Goal: Ask a question

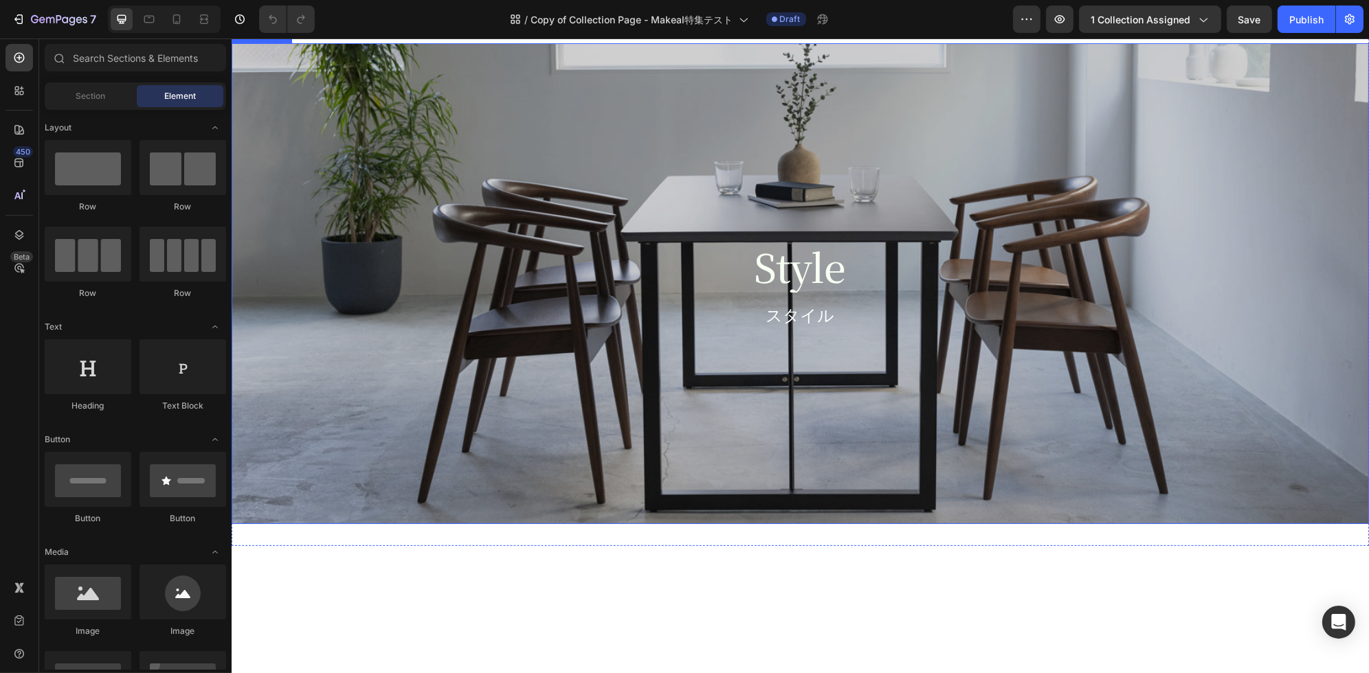
scroll to position [202, 0]
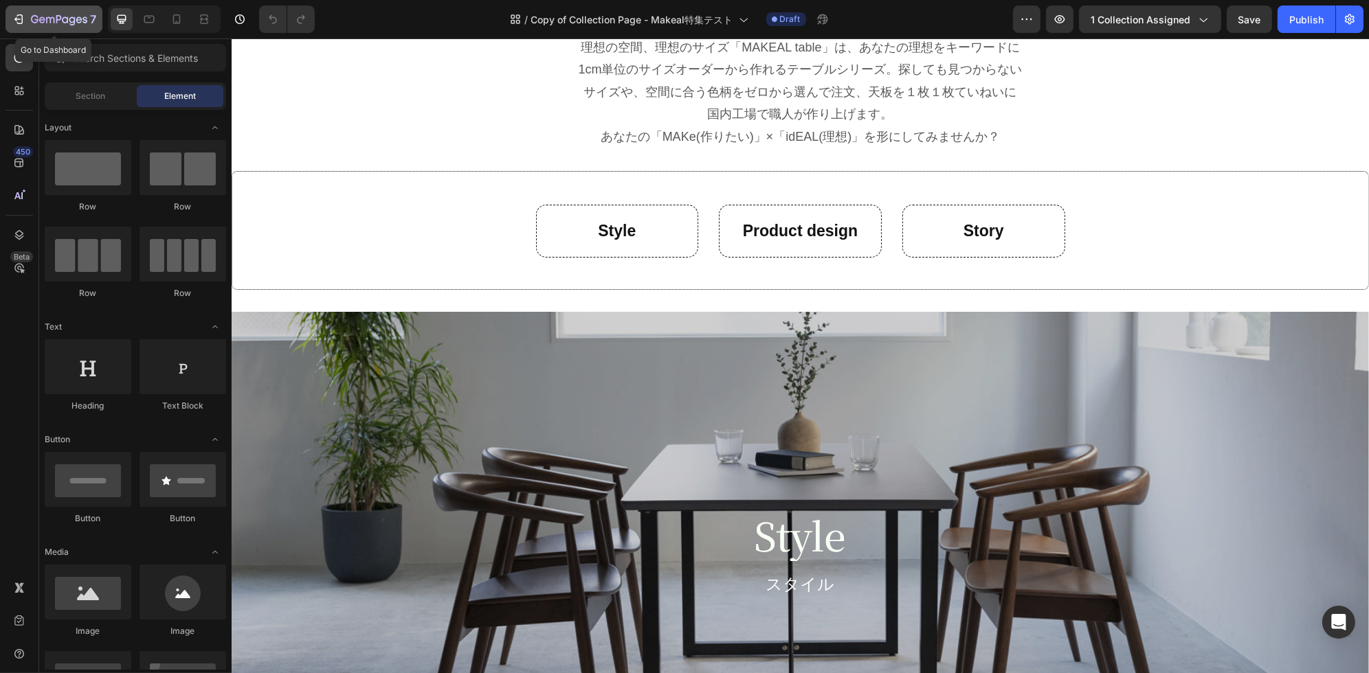
click at [17, 14] on icon "button" at bounding box center [20, 19] width 6 height 10
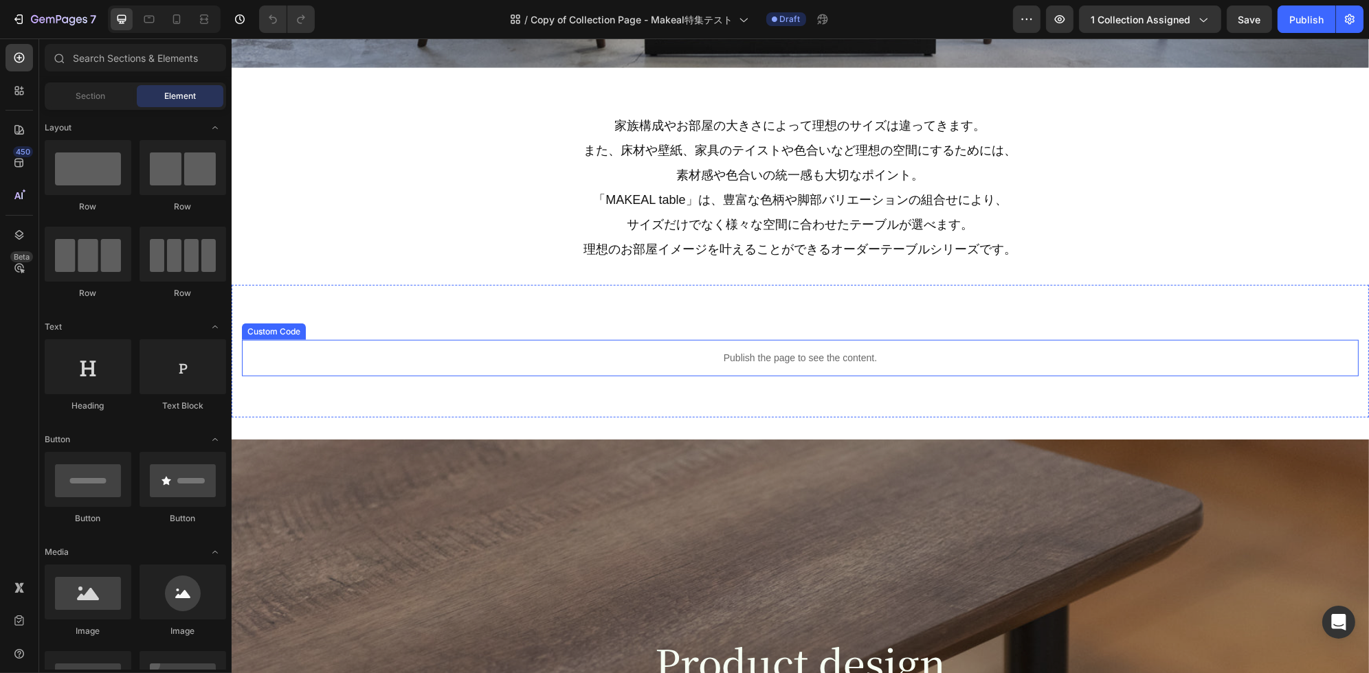
scroll to position [1543, 0]
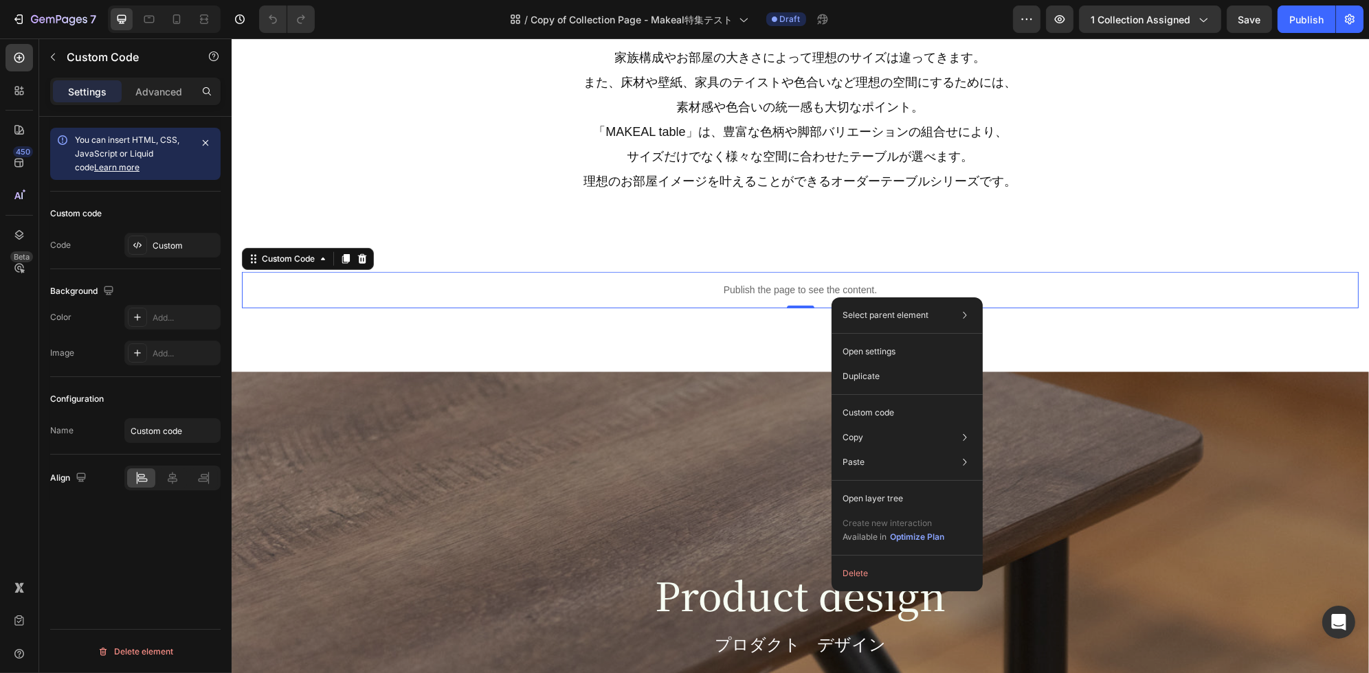
click at [438, 298] on div "Publish the page to see the content." at bounding box center [799, 290] width 1117 height 36
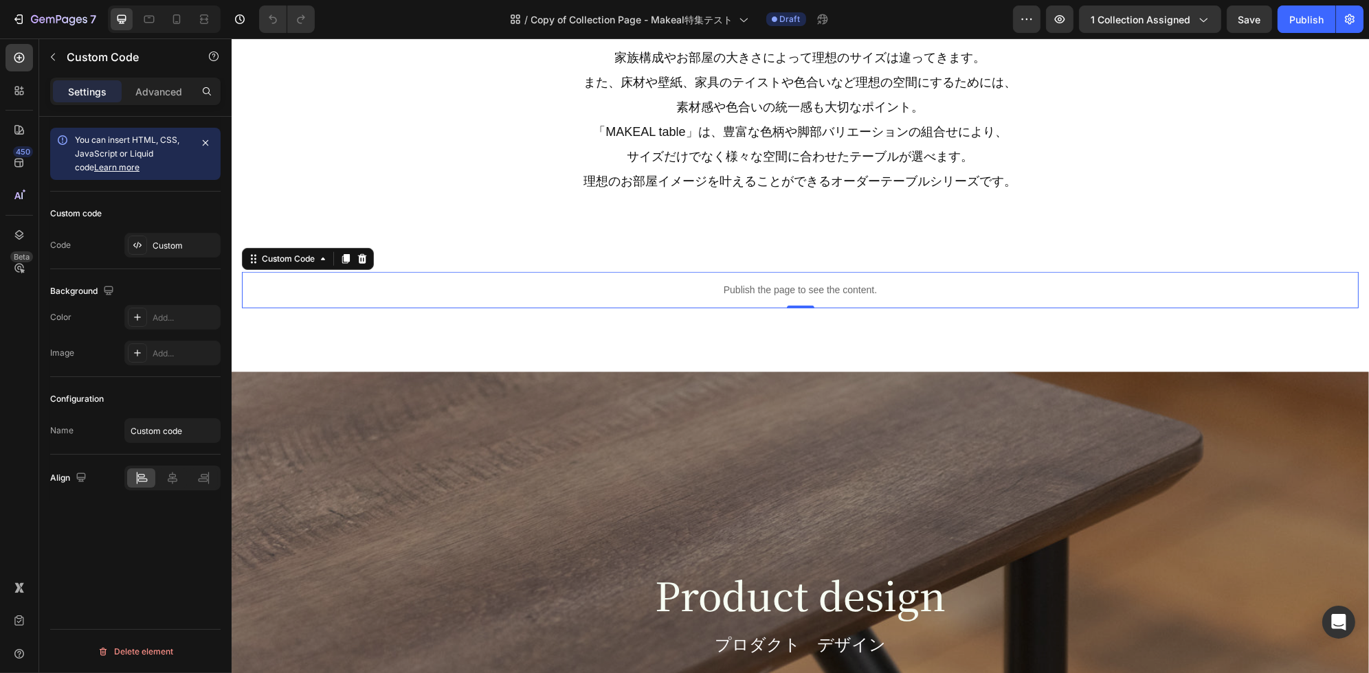
click at [438, 298] on div "Publish the page to see the content." at bounding box center [799, 290] width 1117 height 36
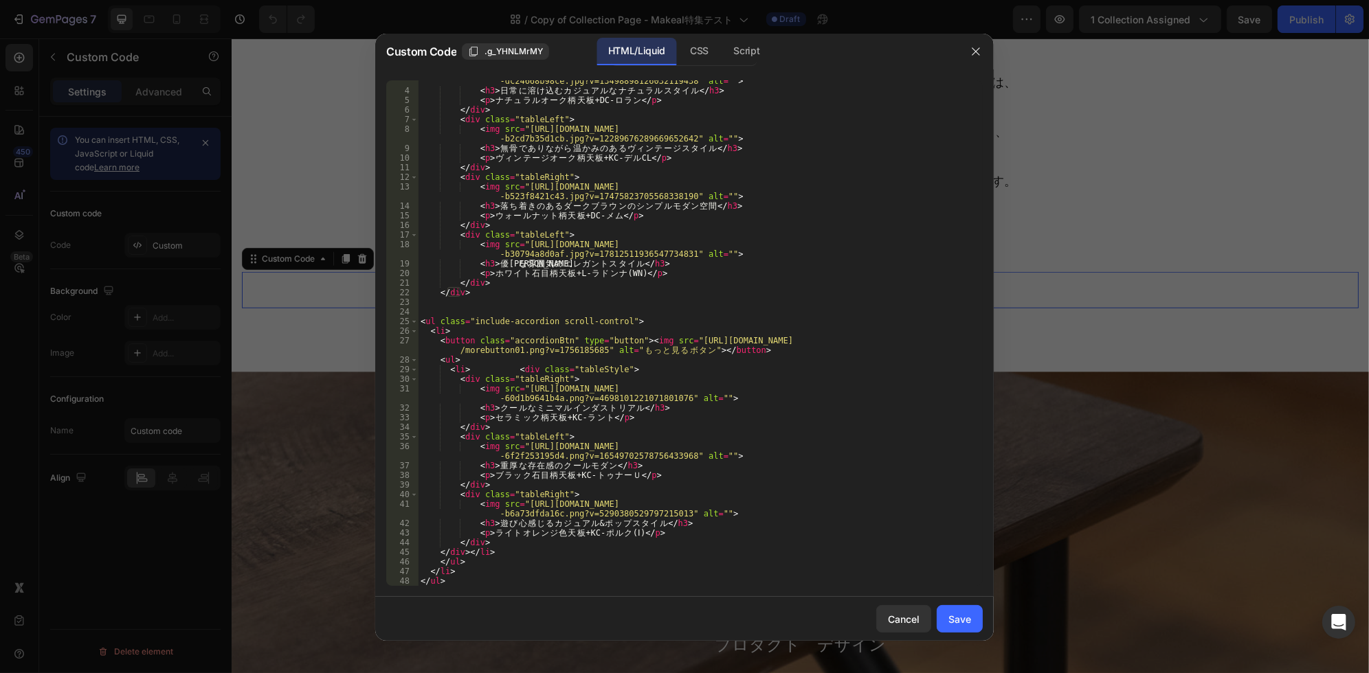
scroll to position [32, 0]
click at [902, 616] on div "Cancel" at bounding box center [904, 619] width 32 height 14
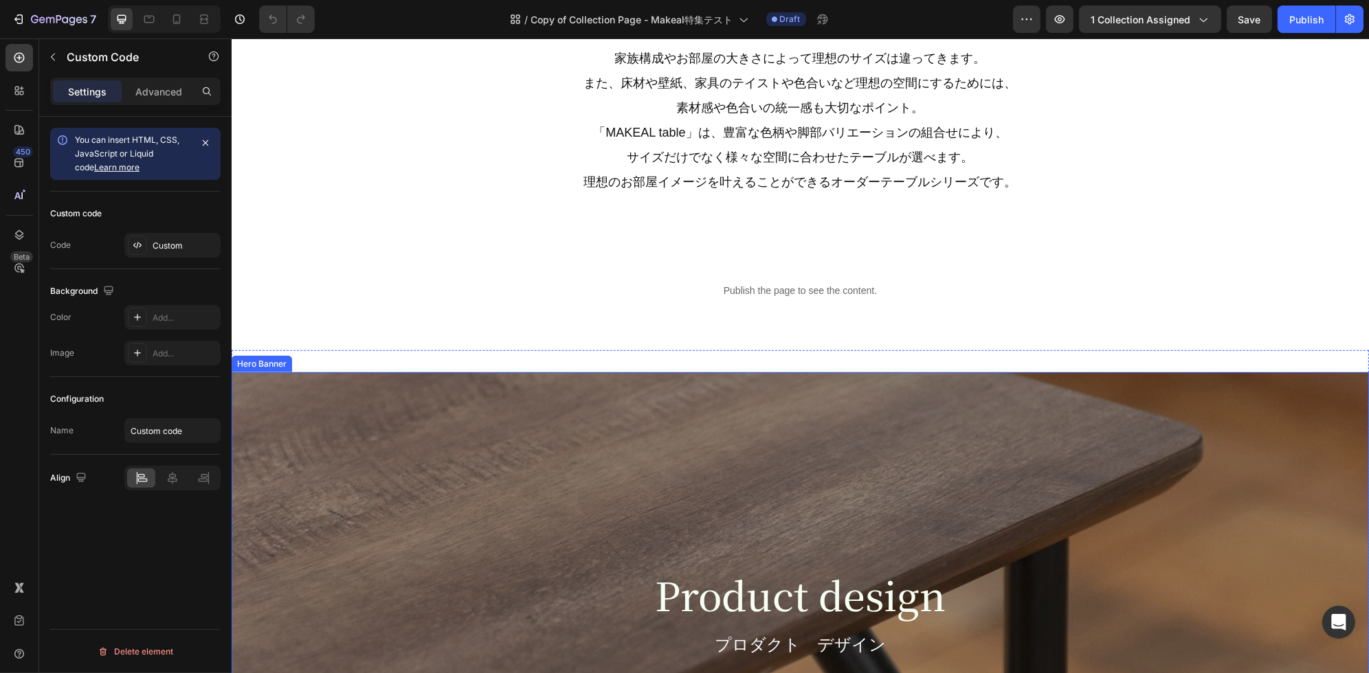
scroll to position [1476, 0]
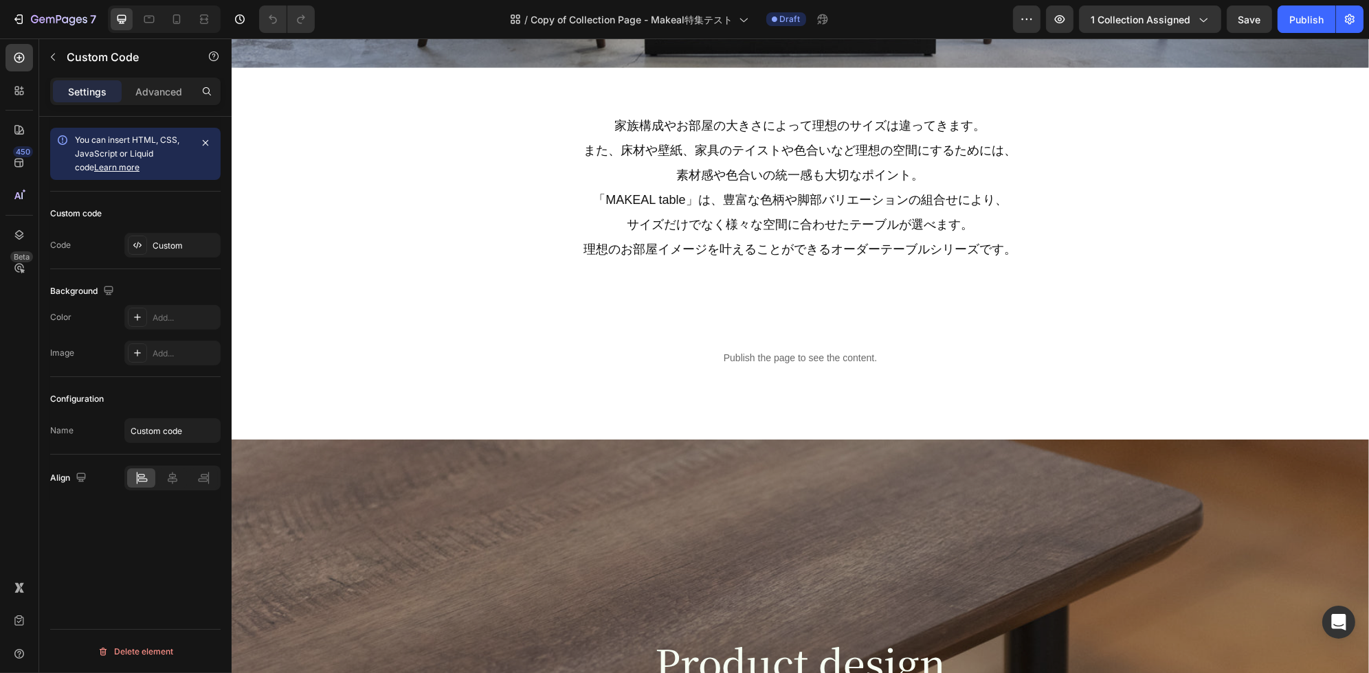
click at [801, 359] on p "Publish the page to see the content." at bounding box center [799, 358] width 1117 height 14
click at [869, 363] on p "Publish the page to see the content." at bounding box center [799, 358] width 1117 height 14
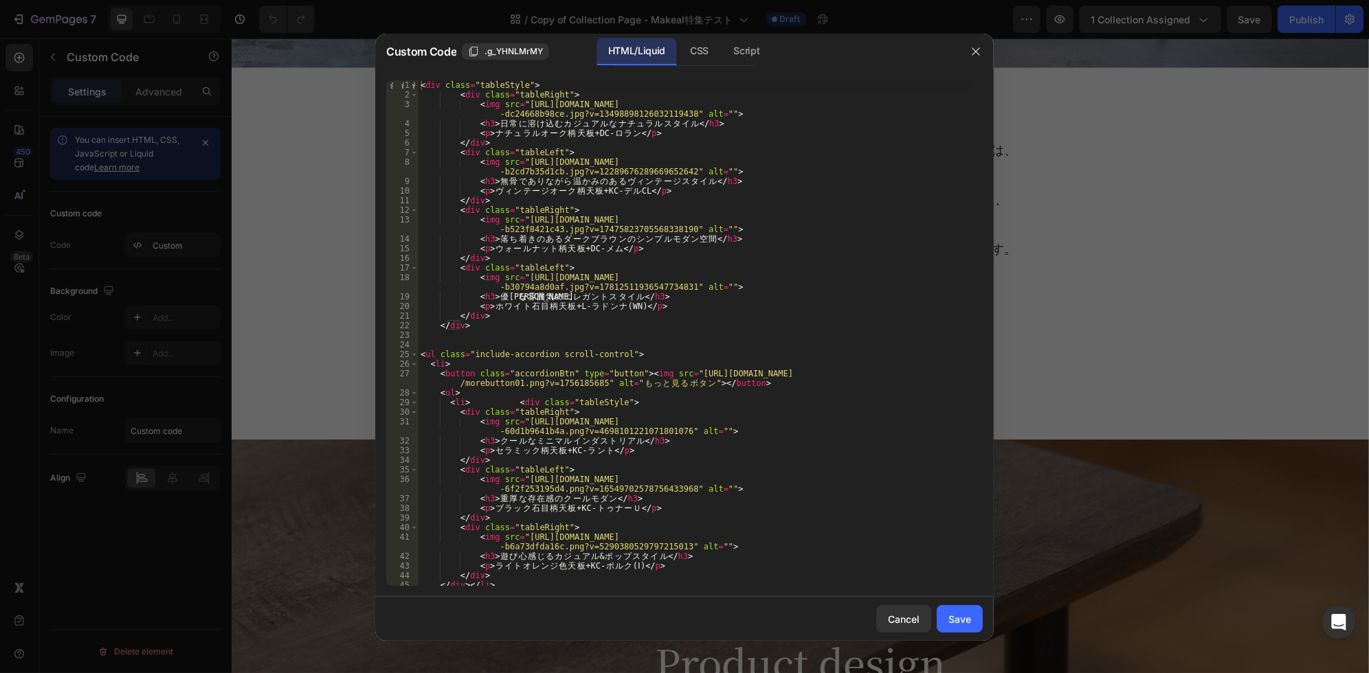
scroll to position [0, 0]
click at [908, 633] on button "Cancel" at bounding box center [903, 618] width 55 height 27
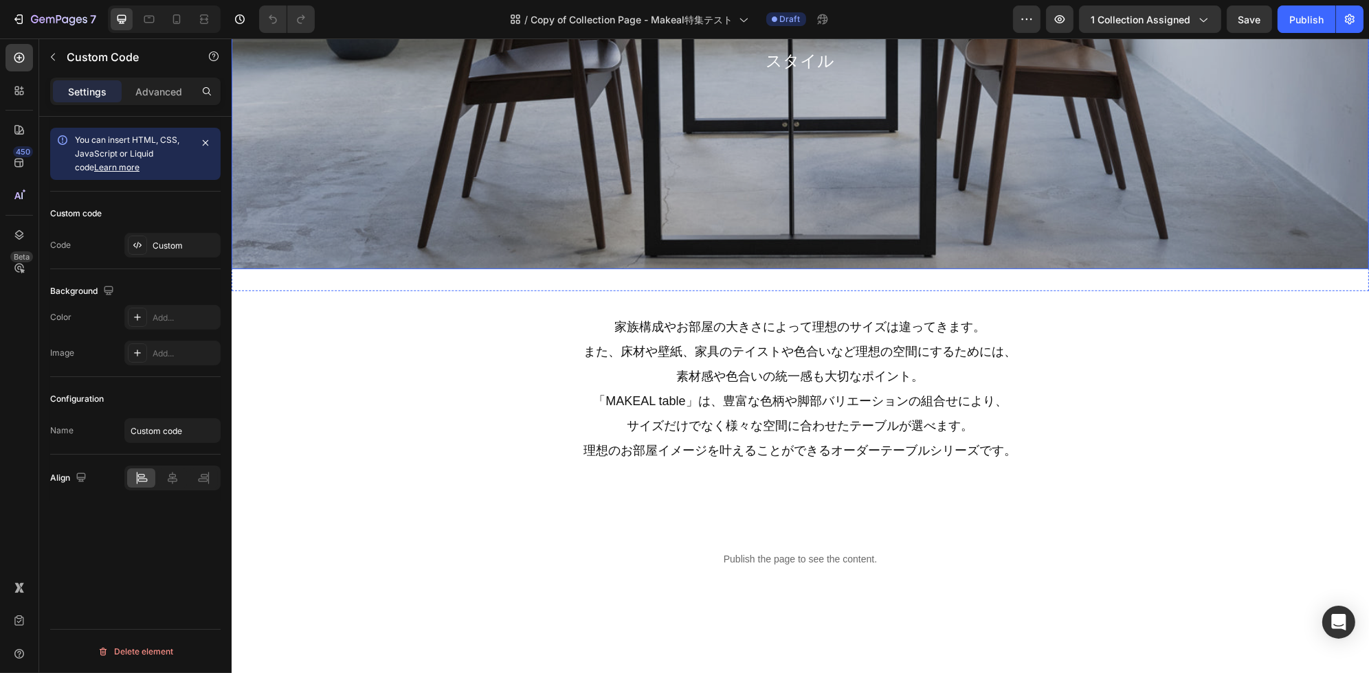
scroll to position [1141, 0]
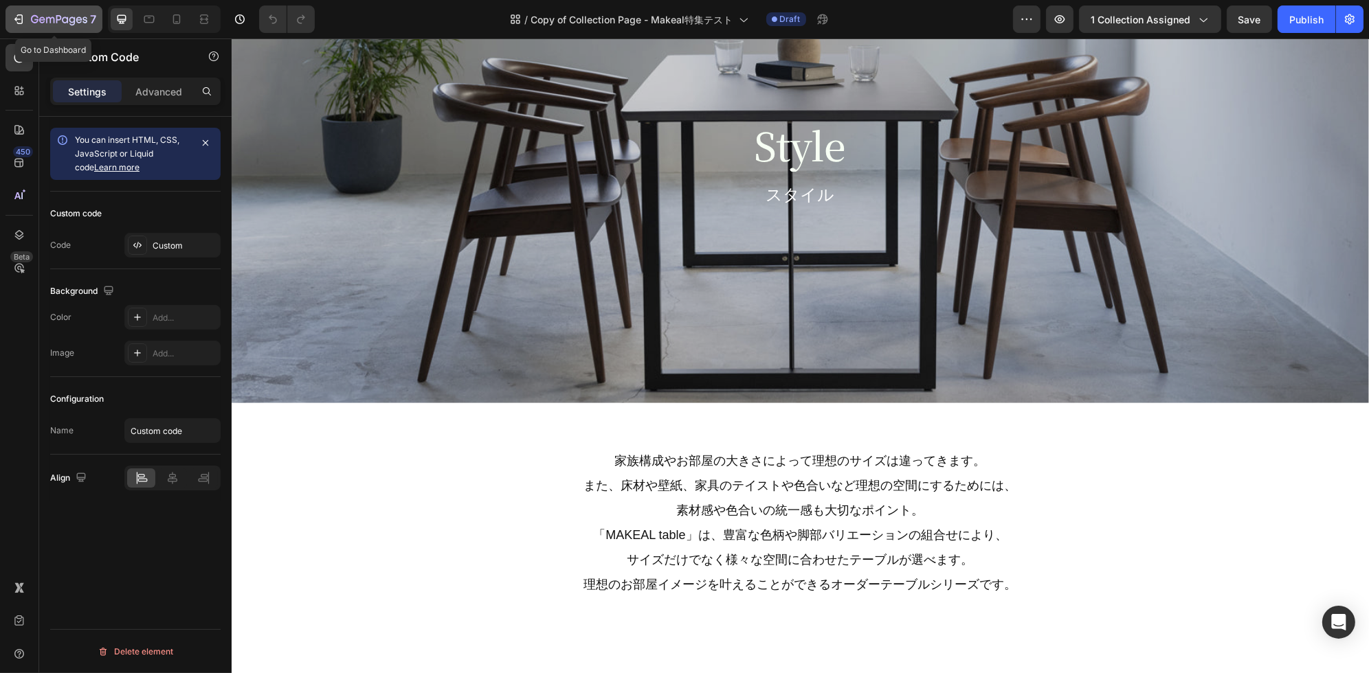
click at [21, 19] on icon "button" at bounding box center [19, 19] width 14 height 14
